Goal: Task Accomplishment & Management: Manage account settings

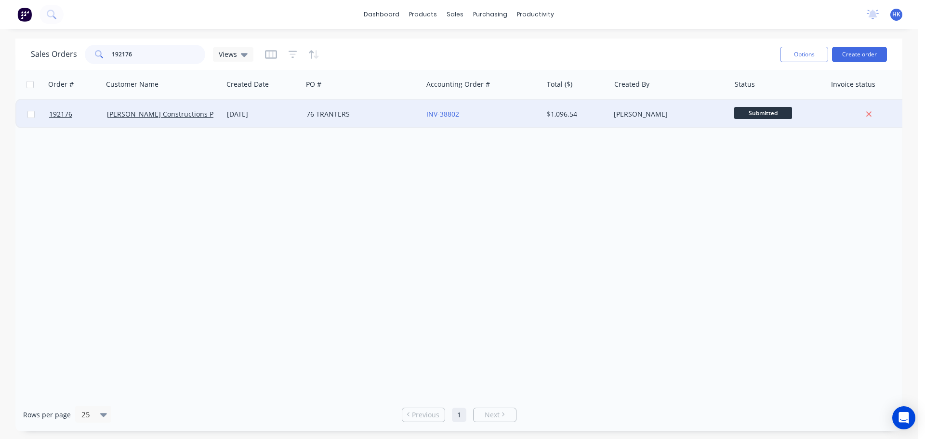
type input "192176"
click at [363, 118] on div "76 TRANTERS" at bounding box center [359, 114] width 107 height 10
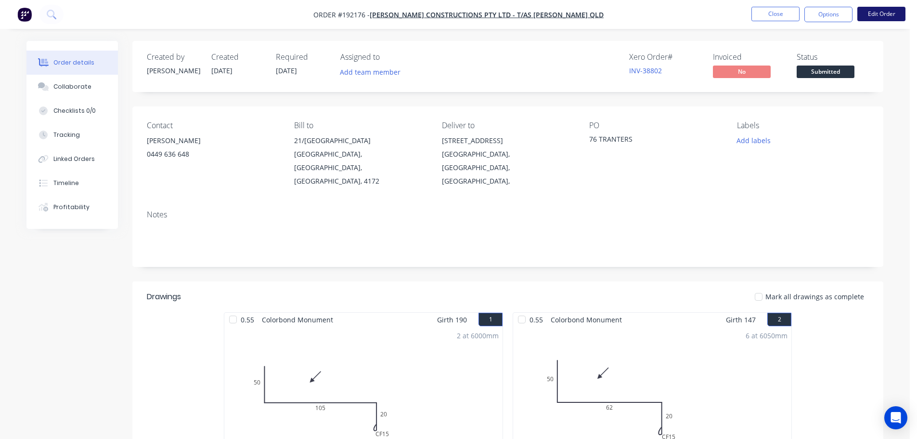
click at [904, 15] on button "Edit Order" at bounding box center [882, 14] width 48 height 14
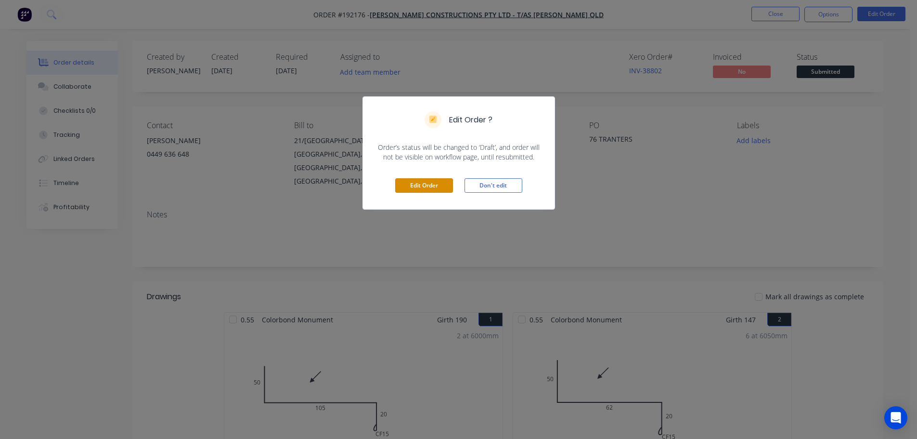
drag, startPoint x: 412, startPoint y: 181, endPoint x: 473, endPoint y: 205, distance: 65.7
click at [413, 181] on button "Edit Order" at bounding box center [424, 185] width 58 height 14
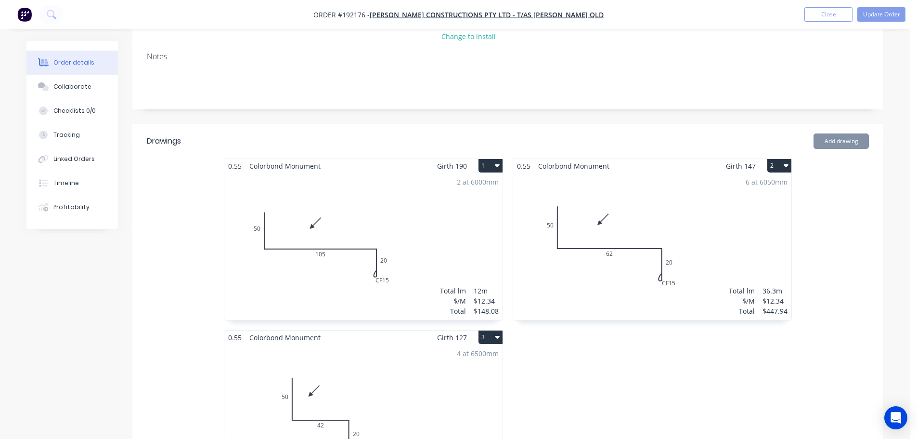
scroll to position [193, 0]
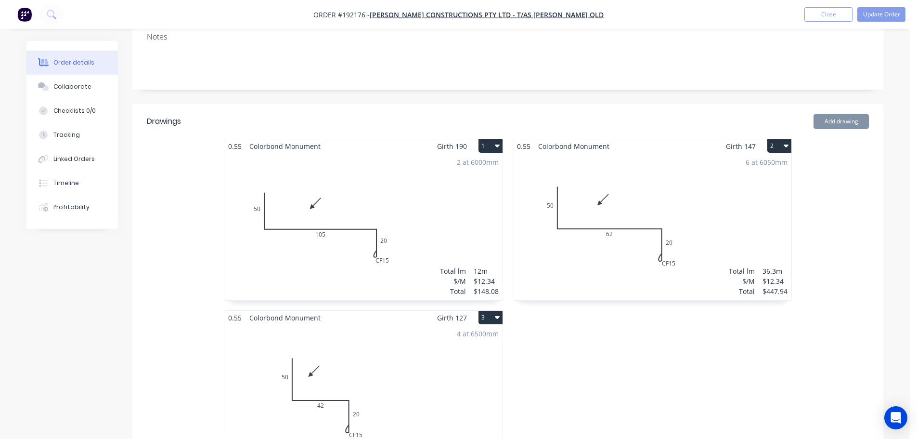
click at [730, 171] on div "6 at 6050mm Total lm $/M Total 36.3m $12.34 $447.94" at bounding box center [652, 226] width 278 height 147
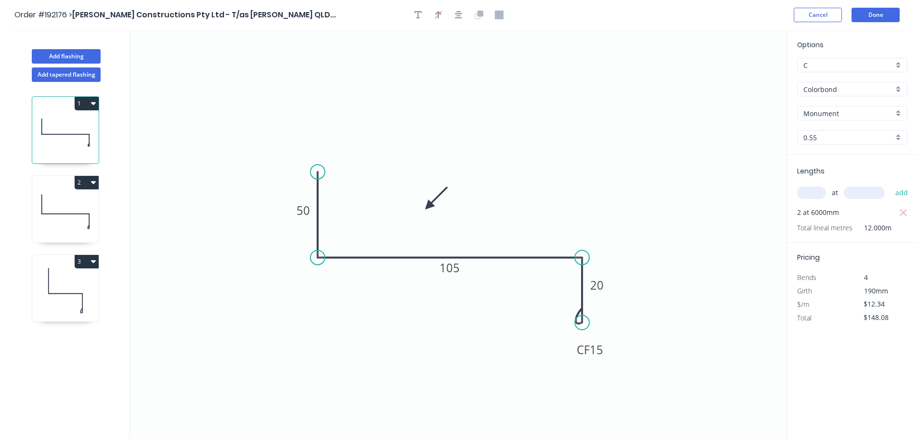
click at [78, 193] on icon at bounding box center [65, 212] width 66 height 62
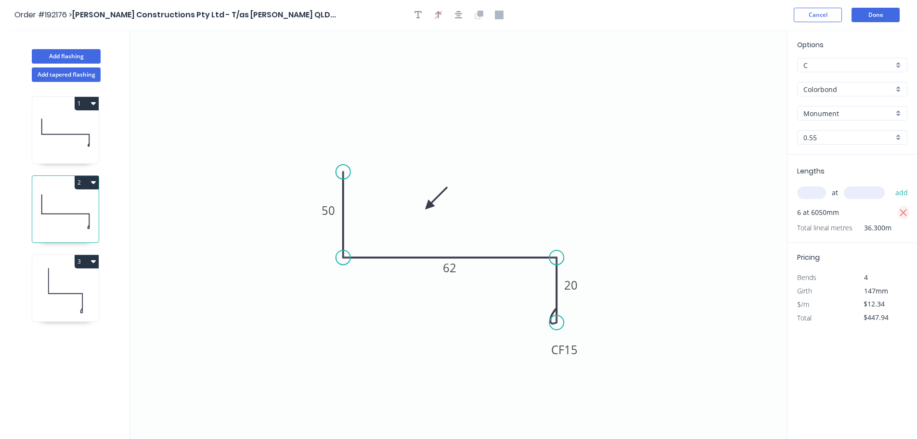
click at [904, 211] on icon "button" at bounding box center [904, 213] width 9 height 12
type input "$0.00"
click at [820, 198] on input "text" at bounding box center [811, 192] width 29 height 13
type input "6"
type input "6500"
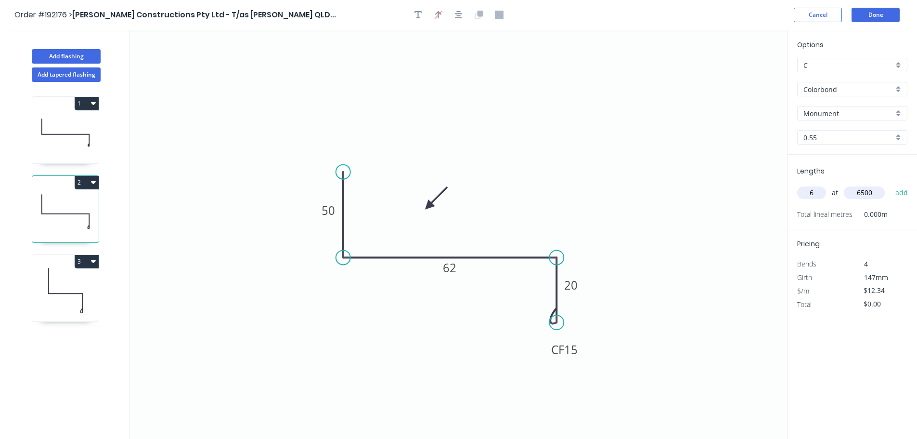
click at [891, 184] on button "add" at bounding box center [902, 192] width 23 height 16
type input "$481.26"
click at [871, 18] on button "Done" at bounding box center [876, 15] width 48 height 14
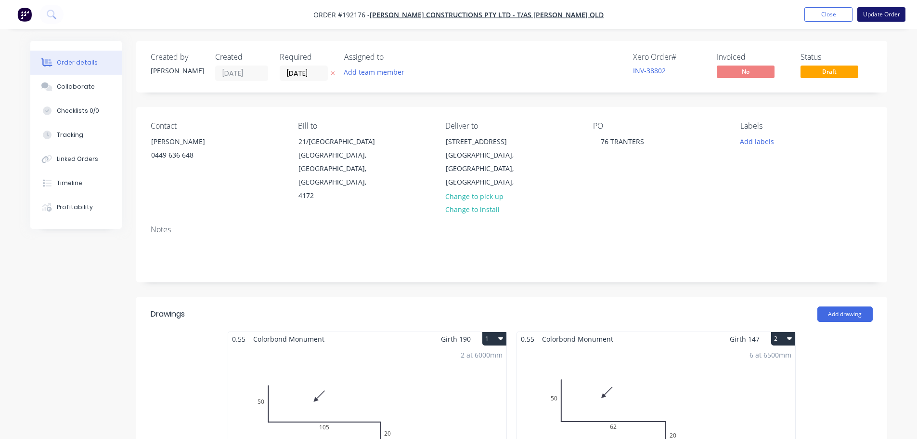
click at [899, 11] on button "Update Order" at bounding box center [882, 14] width 48 height 14
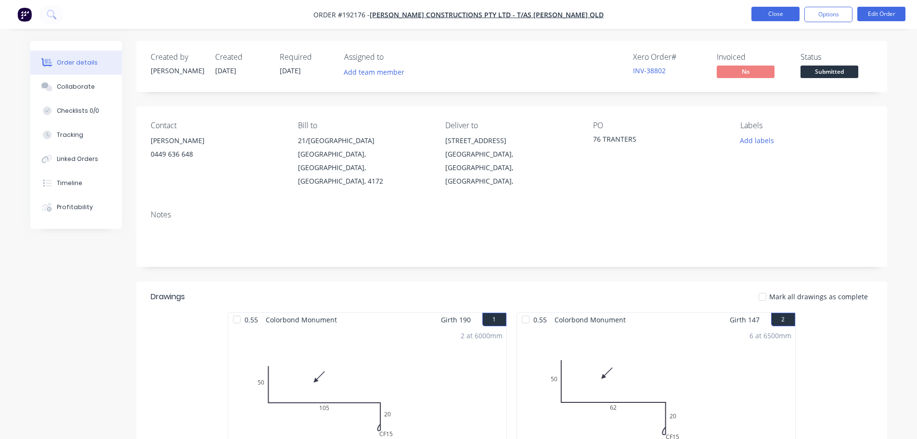
click at [765, 20] on button "Close" at bounding box center [776, 14] width 48 height 14
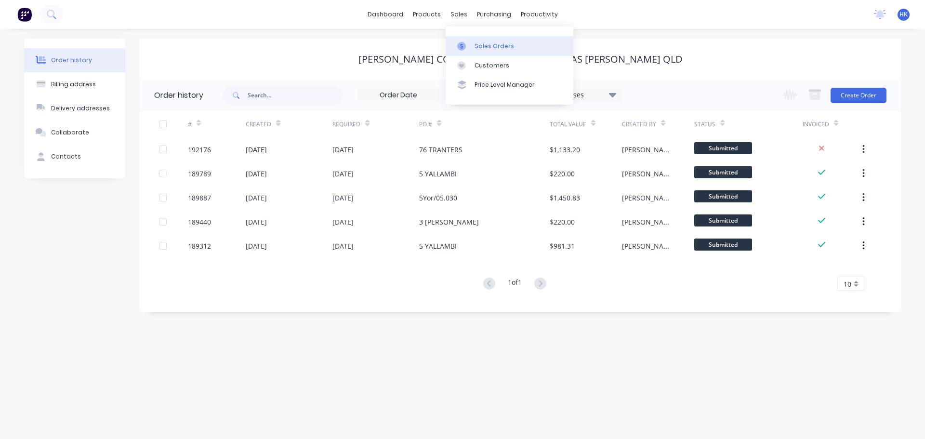
click at [493, 43] on div "Sales Orders" at bounding box center [493, 46] width 39 height 9
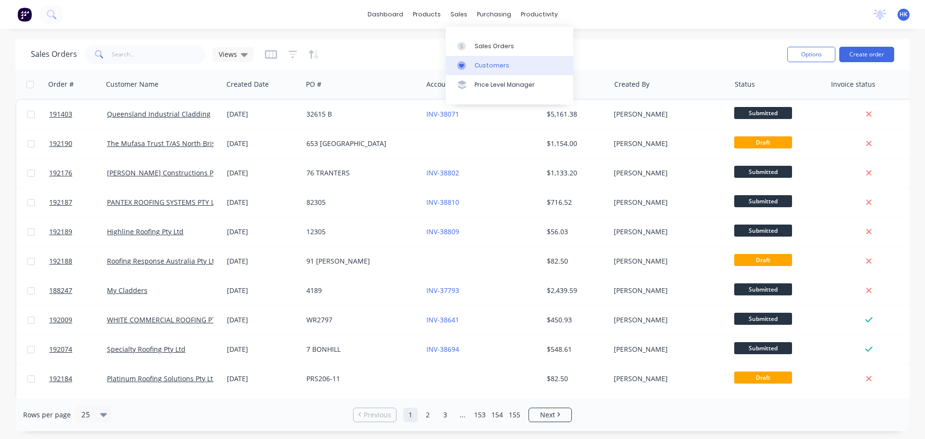
click at [492, 60] on link "Customers" at bounding box center [509, 65] width 128 height 19
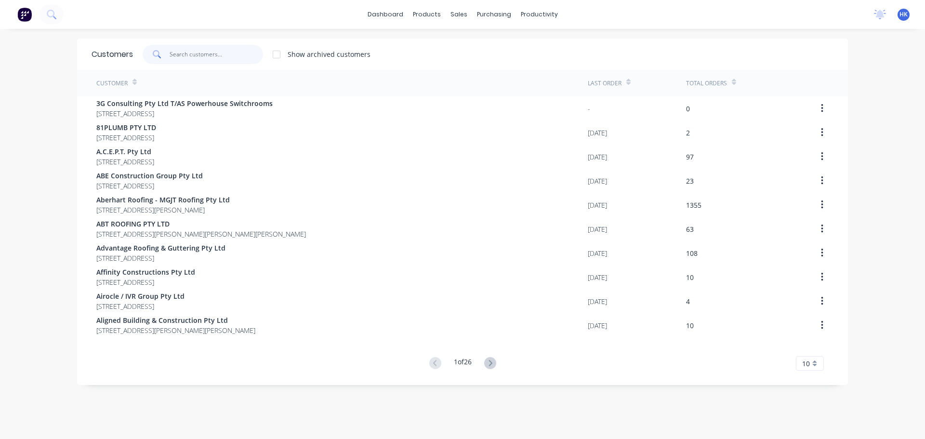
click at [188, 58] on input "text" at bounding box center [217, 54] width 94 height 19
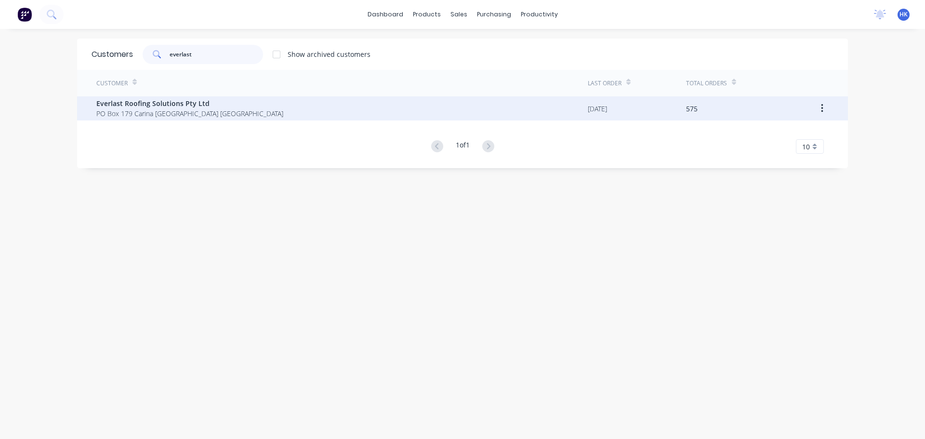
type input "everlast"
click at [240, 109] on div "Everlast Roofing Solutions Pty Ltd [STREET_ADDRESS]" at bounding box center [341, 108] width 491 height 24
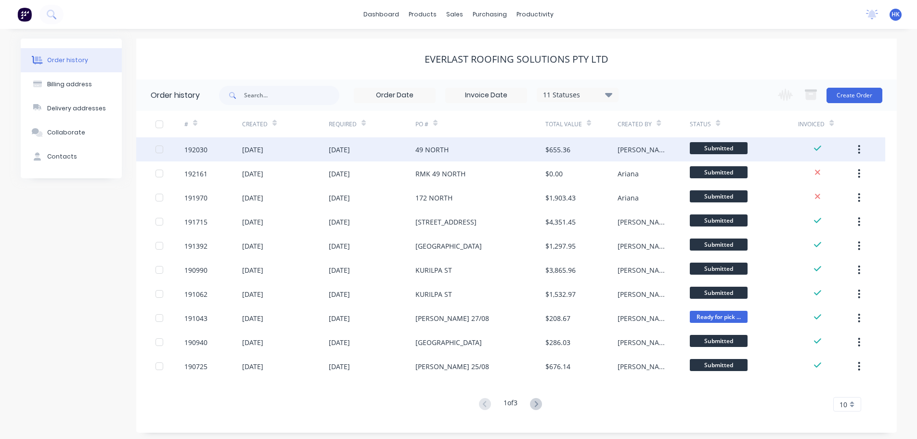
click at [593, 141] on div "$655.36" at bounding box center [582, 149] width 72 height 24
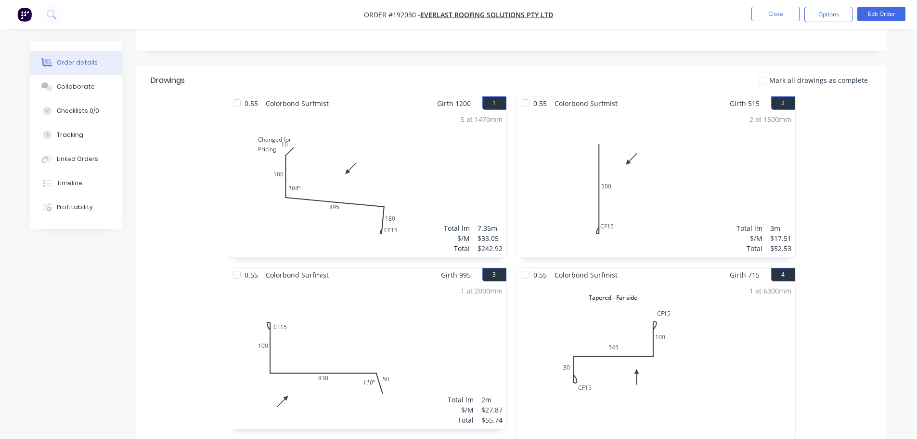
scroll to position [96, 0]
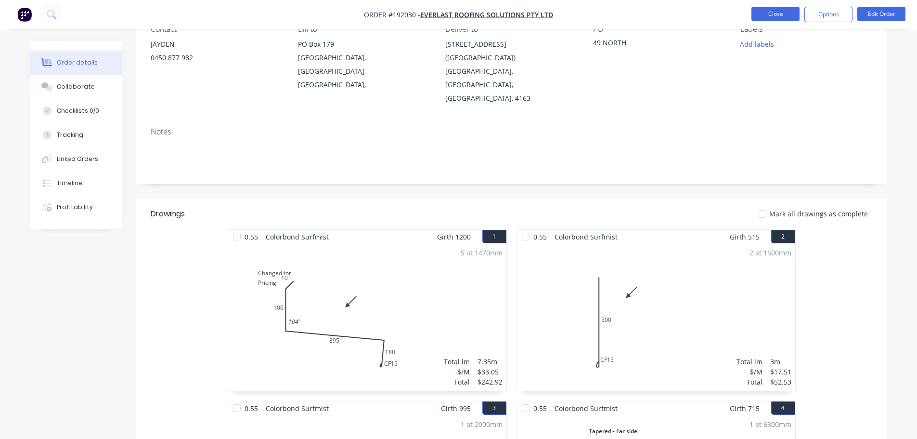
click at [793, 13] on button "Close" at bounding box center [776, 14] width 48 height 14
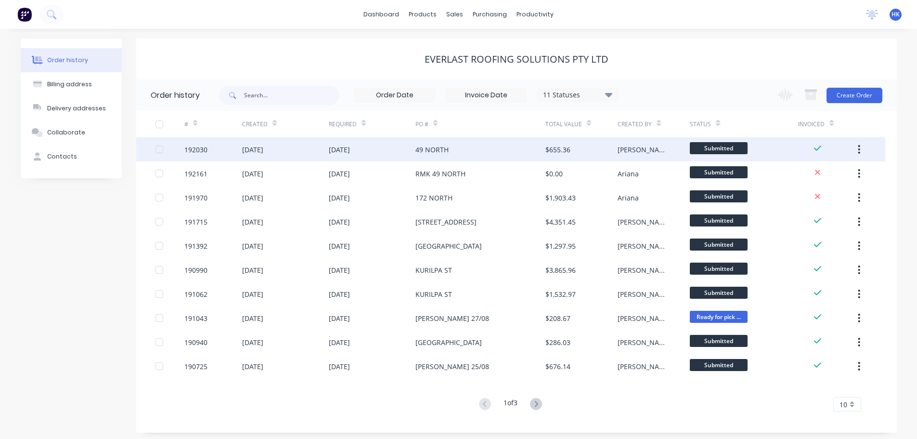
click at [481, 157] on div "49 NORTH" at bounding box center [481, 149] width 130 height 24
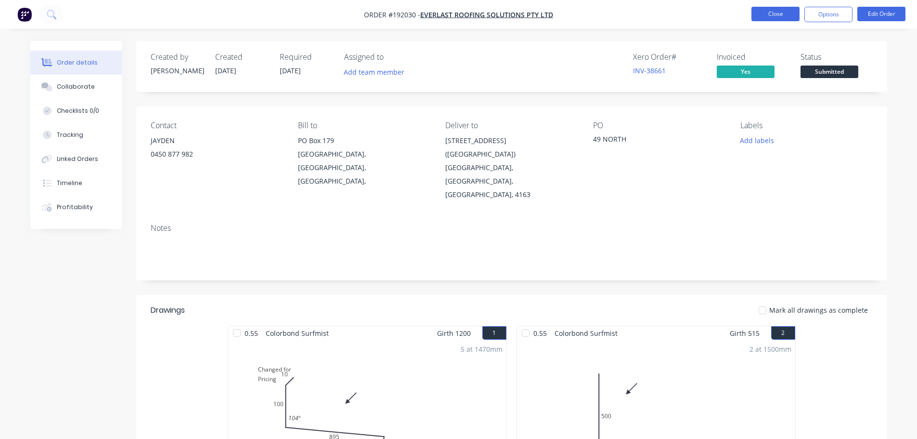
click at [779, 15] on button "Close" at bounding box center [776, 14] width 48 height 14
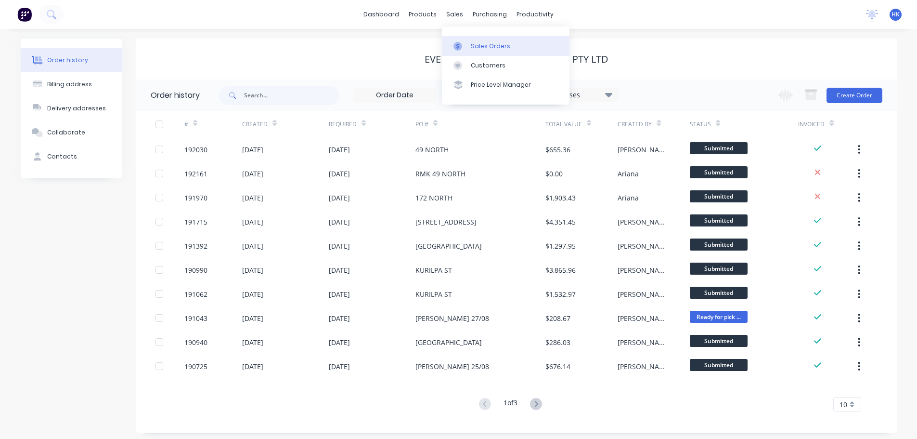
click at [470, 42] on link "Sales Orders" at bounding box center [506, 45] width 128 height 19
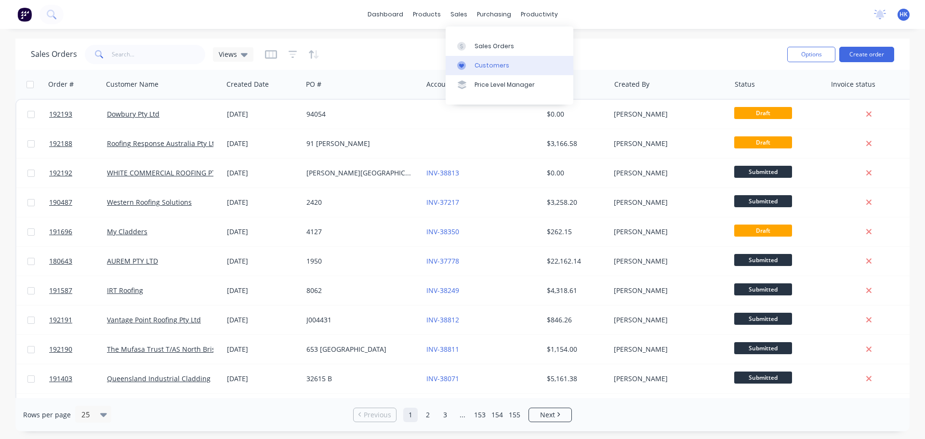
click at [484, 60] on link "Customers" at bounding box center [509, 65] width 128 height 19
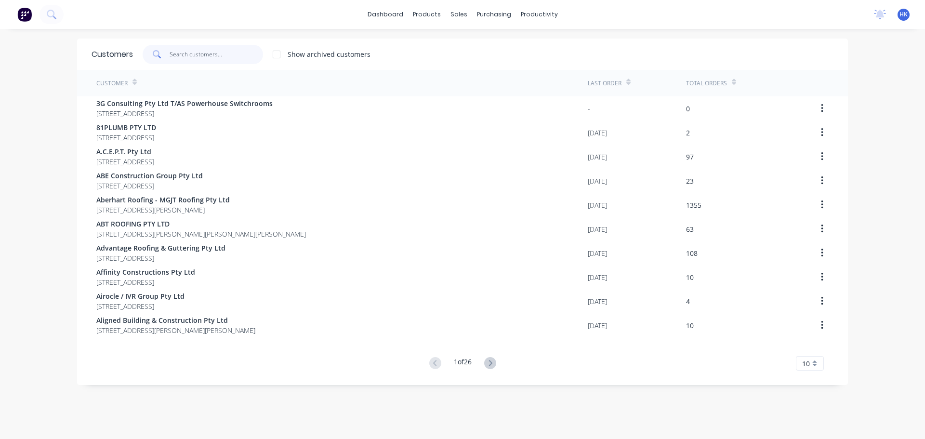
click at [218, 46] on input "text" at bounding box center [217, 54] width 94 height 19
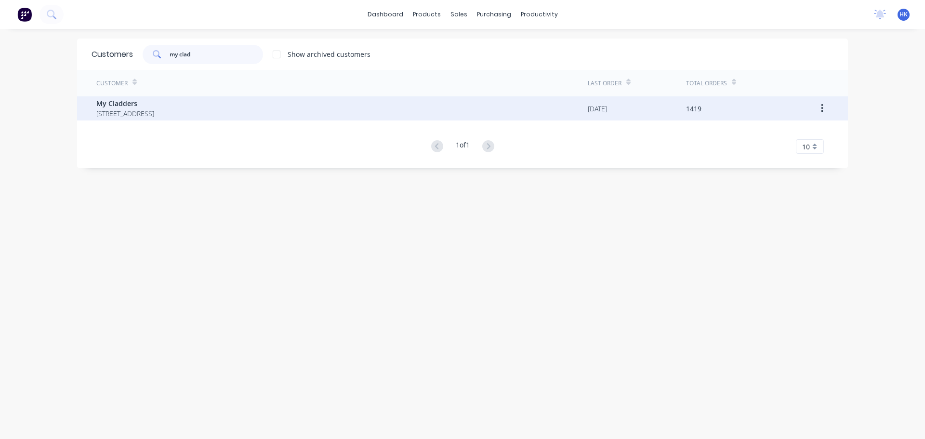
type input "my clad"
click at [154, 103] on span "My Cladders" at bounding box center [125, 103] width 58 height 10
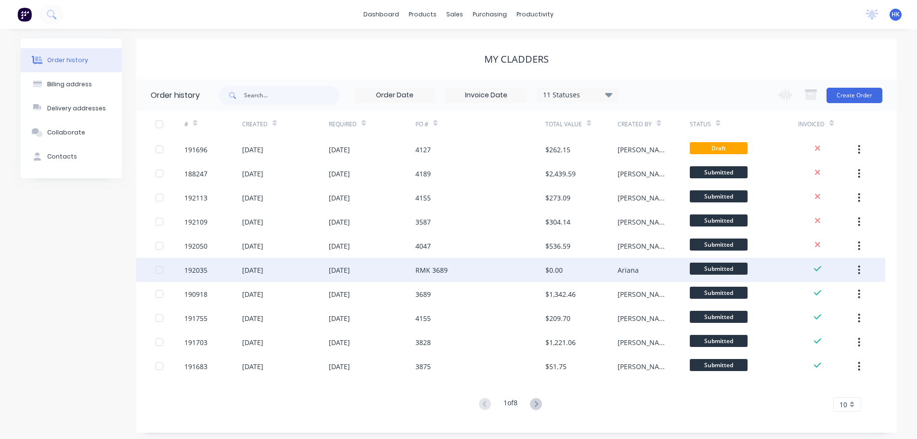
click at [443, 270] on div "RMK 3689" at bounding box center [432, 270] width 32 height 10
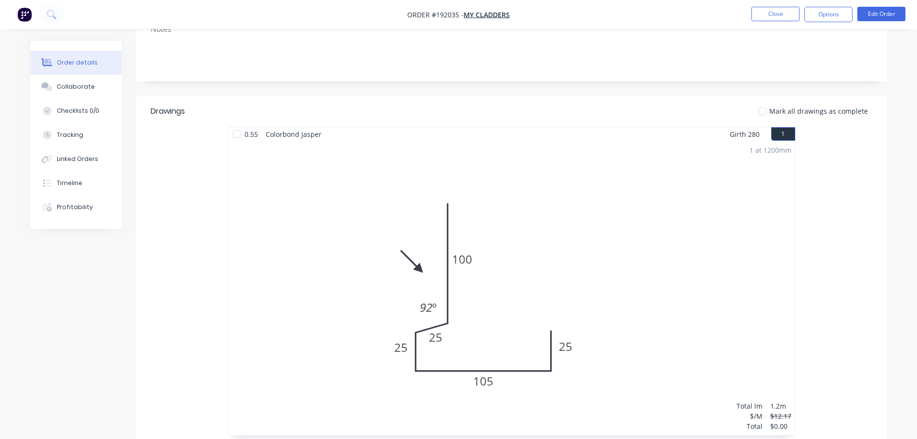
scroll to position [193, 0]
